Goal: Task Accomplishment & Management: Complete application form

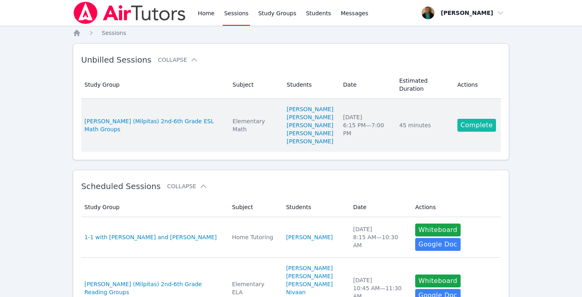
click at [477, 128] on link "Complete" at bounding box center [476, 125] width 39 height 13
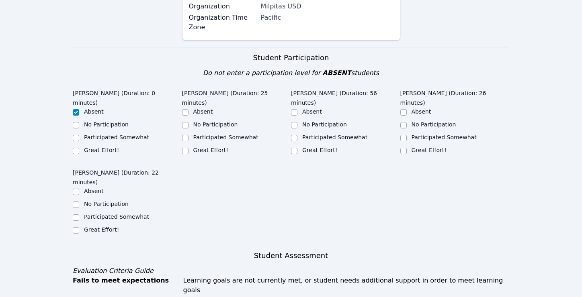
scroll to position [185, 0]
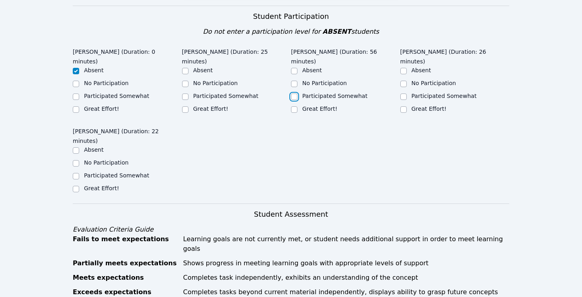
click at [294, 95] on input "Participated Somewhat" at bounding box center [294, 97] width 6 height 6
checkbox input "true"
click at [402, 92] on div at bounding box center [403, 97] width 6 height 10
click at [185, 94] on input "Participated Somewhat" at bounding box center [185, 97] width 6 height 6
checkbox input "true"
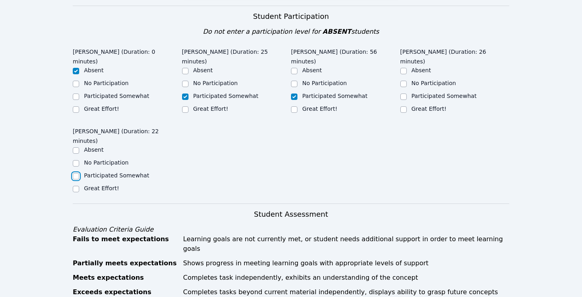
click at [76, 175] on input "Participated Somewhat" at bounding box center [76, 176] width 6 height 6
checkbox input "true"
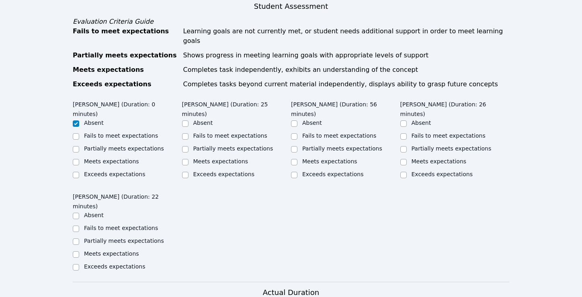
scroll to position [401, 0]
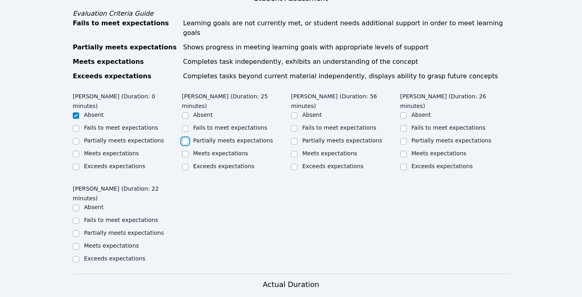
click at [185, 138] on input "Partially meets expectations" at bounding box center [185, 141] width 6 height 6
checkbox input "true"
click at [294, 138] on input "Partially meets expectations" at bounding box center [294, 141] width 6 height 6
checkbox input "true"
click at [403, 138] on input "Partially meets expectations" at bounding box center [403, 141] width 6 height 6
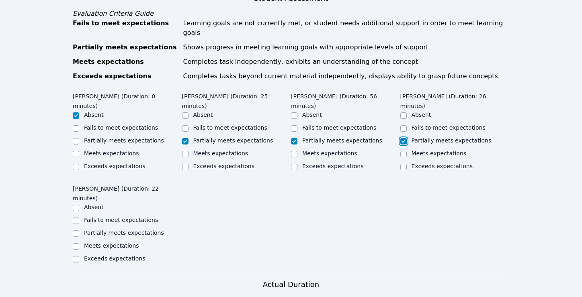
checkbox input "true"
click at [76, 231] on input "Partially meets expectations" at bounding box center [76, 234] width 6 height 6
checkbox input "true"
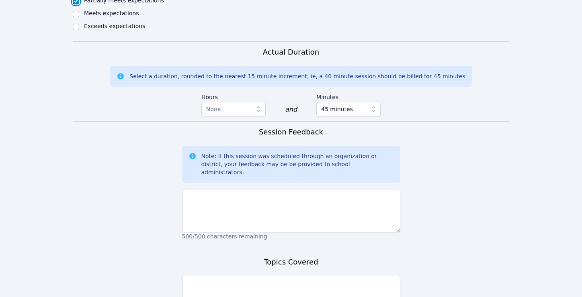
scroll to position [701, 0]
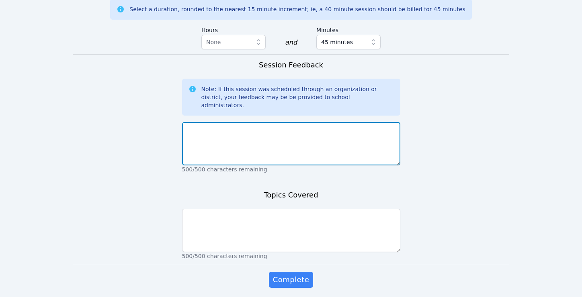
click at [225, 123] on textarea at bounding box center [291, 143] width 218 height 43
click at [206, 122] on textarea "first sesssion" at bounding box center [291, 143] width 218 height 43
type textarea "first session"
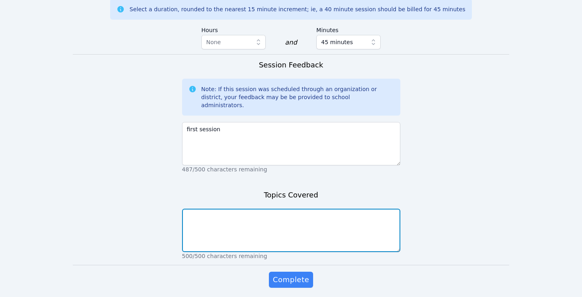
click at [221, 209] on textarea at bounding box center [291, 230] width 218 height 43
type textarea "get to know me activity and how to use miro tools"
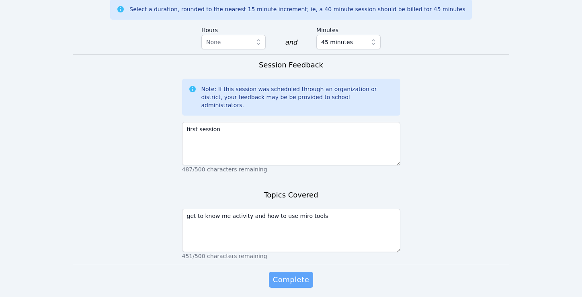
click at [283, 274] on span "Complete" at bounding box center [291, 279] width 36 height 11
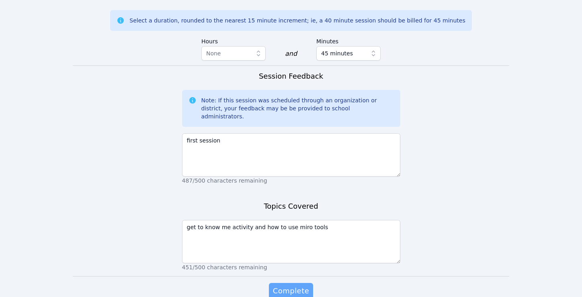
scroll to position [712, 0]
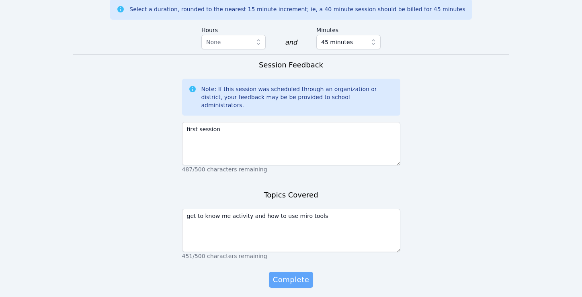
click at [297, 274] on span "Complete" at bounding box center [291, 279] width 36 height 11
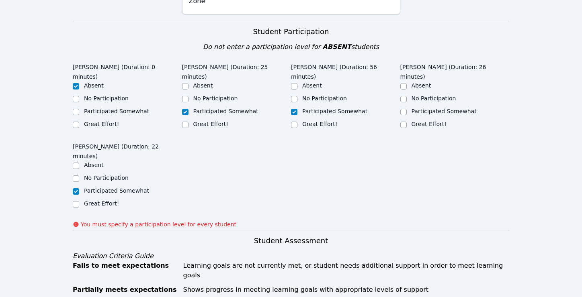
scroll to position [166, 0]
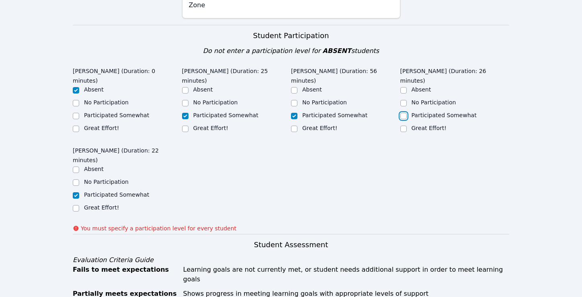
click at [403, 113] on input "Participated Somewhat" at bounding box center [403, 116] width 6 height 6
checkbox input "true"
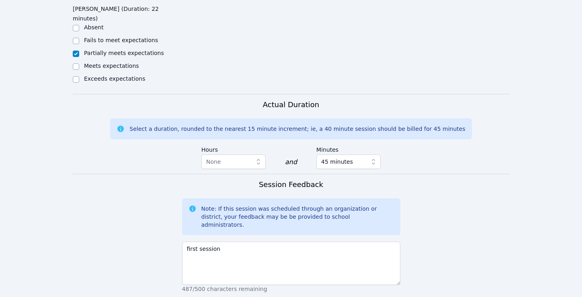
scroll to position [724, 0]
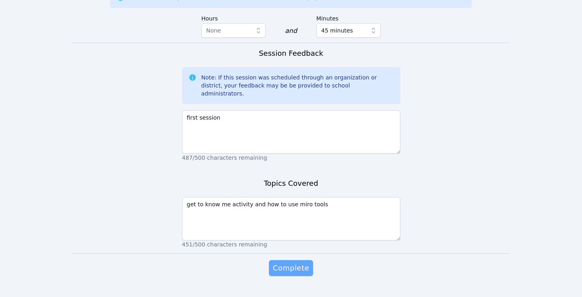
click at [286, 263] on span "Complete" at bounding box center [291, 268] width 36 height 11
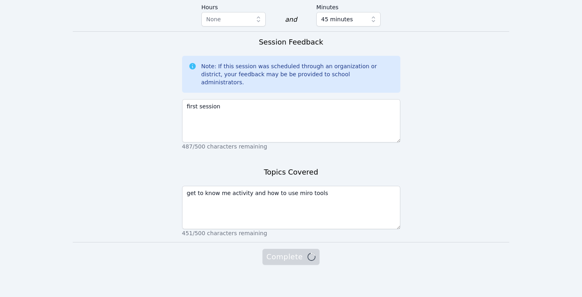
scroll to position [713, 0]
